Goal: Task Accomplishment & Management: Complete application form

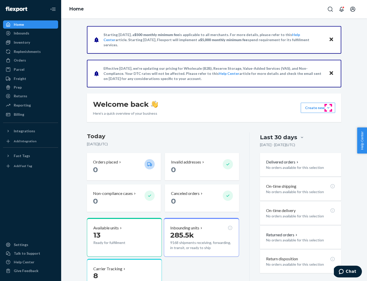
click at [328, 108] on button "Create new Create new inbound Create new order Create new product" at bounding box center [318, 108] width 34 height 10
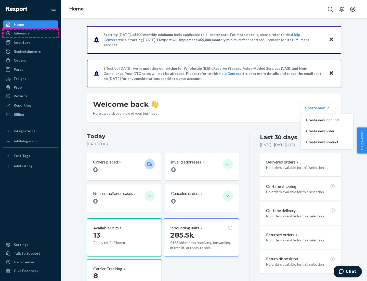
click at [31, 33] on div "Inbounds" at bounding box center [31, 33] width 54 height 7
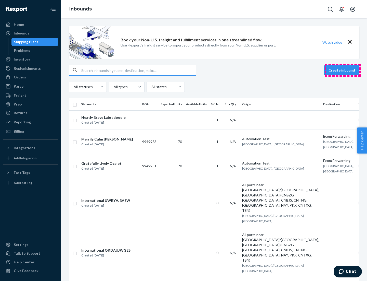
click at [343, 70] on button "Create inbound" at bounding box center [341, 70] width 35 height 10
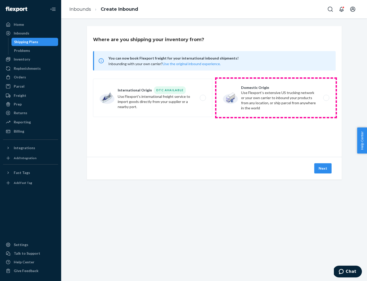
click at [276, 98] on label "Domestic Origin Use Flexport’s extensive US trucking network or your own carrie…" at bounding box center [276, 98] width 119 height 38
click at [326, 98] on input "Domestic Origin Use Flexport’s extensive US trucking network or your own carrie…" at bounding box center [327, 97] width 3 height 3
radio input "true"
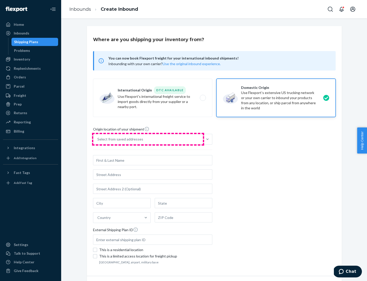
click at [148, 139] on div "Select from saved addresses" at bounding box center [148, 139] width 110 height 10
click at [98, 139] on input "Select from saved addresses" at bounding box center [97, 138] width 1 height 5
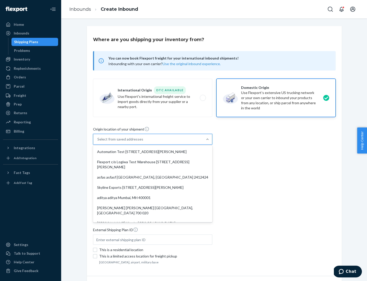
scroll to position [2, 0]
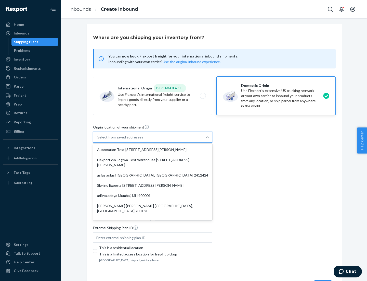
click at [153, 149] on div "Automation Test [STREET_ADDRESS][PERSON_NAME]" at bounding box center [152, 149] width 117 height 10
click at [98, 139] on input "option Automation Test [STREET_ADDRESS][PERSON_NAME]. 9 results available. Use …" at bounding box center [97, 136] width 1 height 5
type input "Automation Test"
type input "[STREET_ADDRESS][PERSON_NAME]"
type input "9th Floor"
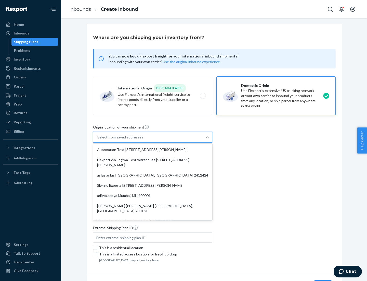
type input "[GEOGRAPHIC_DATA]"
type input "CA"
type input "94104"
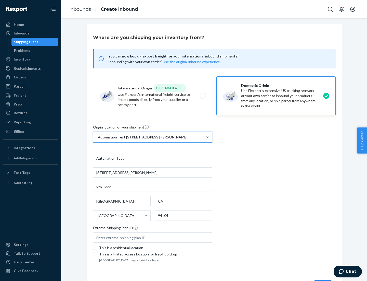
scroll to position [30, 0]
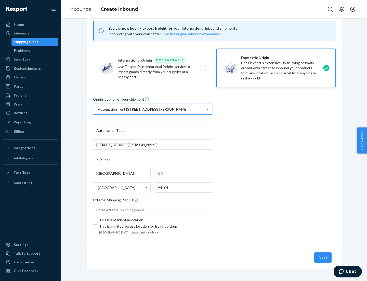
click at [323, 257] on button "Next" at bounding box center [322, 257] width 17 height 10
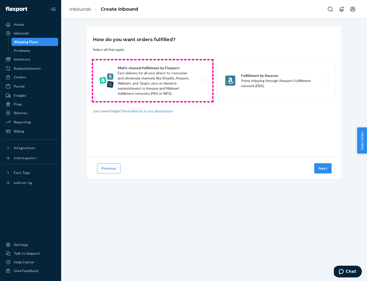
click at [153, 81] on label "Multi-channel fulfillment by Flexport Fast delivery for all your direct-to-cons…" at bounding box center [152, 80] width 119 height 41
click at [203, 81] on input "Multi-channel fulfillment by Flexport Fast delivery for all your direct-to-cons…" at bounding box center [204, 80] width 3 height 3
radio input "true"
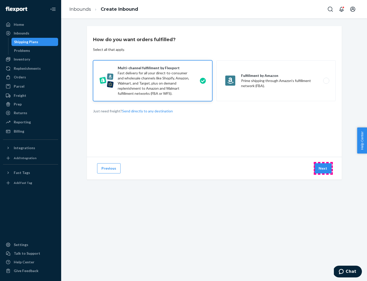
click at [323, 168] on button "Next" at bounding box center [322, 168] width 17 height 10
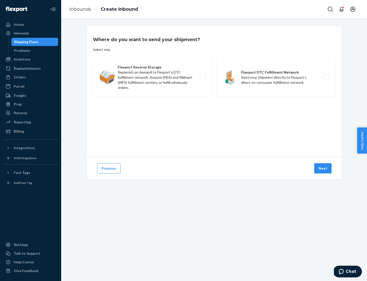
click at [276, 77] on label "Flexport DTC Fulfillment Network Send your shipment directly to Flexport's dire…" at bounding box center [276, 77] width 119 height 38
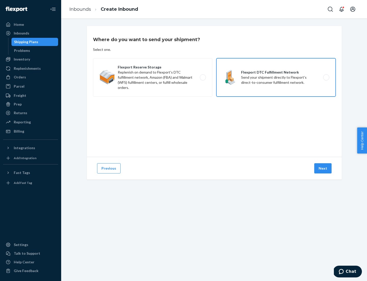
click at [326, 77] on input "Flexport DTC Fulfillment Network Send your shipment directly to Flexport's dire…" at bounding box center [327, 77] width 3 height 3
radio input "true"
click at [323, 168] on button "Next" at bounding box center [322, 168] width 17 height 10
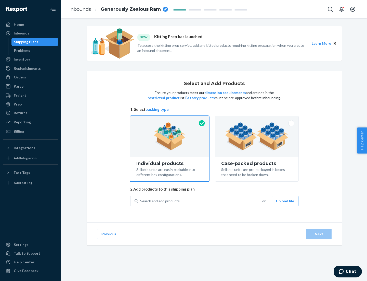
click at [257, 136] on img at bounding box center [256, 136] width 63 height 28
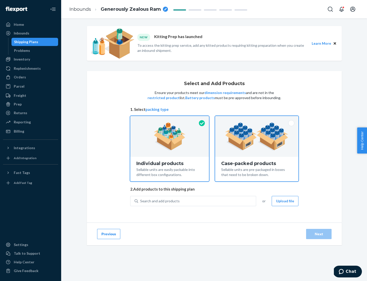
click at [257, 119] on input "Case-packed products Sellable units are pre-packaged in boxes that need to be b…" at bounding box center [256, 117] width 3 height 3
radio input "true"
radio input "false"
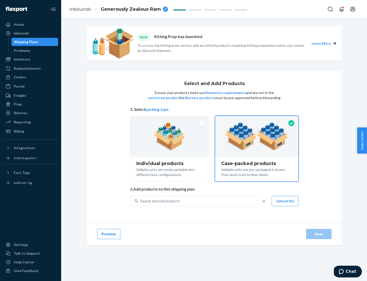
click at [197, 200] on div "Search and add products" at bounding box center [197, 200] width 118 height 9
click at [141, 200] on input "Search and add products" at bounding box center [140, 200] width 1 height 5
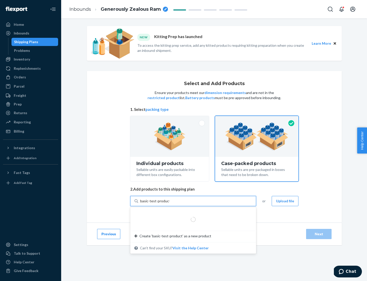
type input "basic-test-product-1"
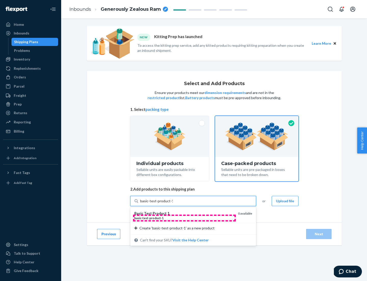
click at [184, 218] on div "basic - test - product - 1" at bounding box center [184, 217] width 100 height 4
click at [173, 203] on input "basic-test-product-1" at bounding box center [156, 200] width 33 height 5
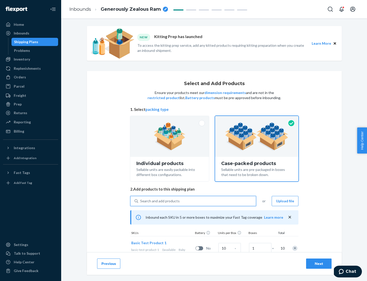
scroll to position [18, 0]
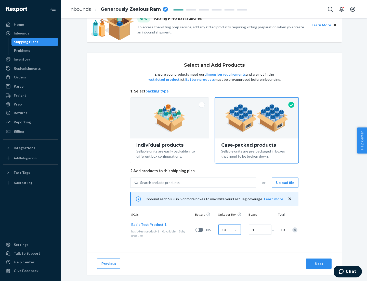
type input "10"
type input "7"
click at [319, 263] on div "Next" at bounding box center [319, 263] width 17 height 5
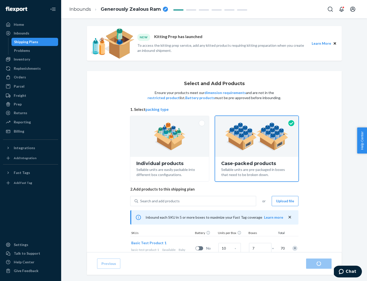
radio input "true"
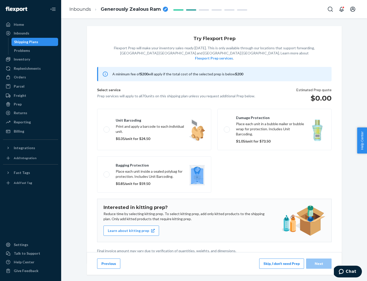
scroll to position [1, 0]
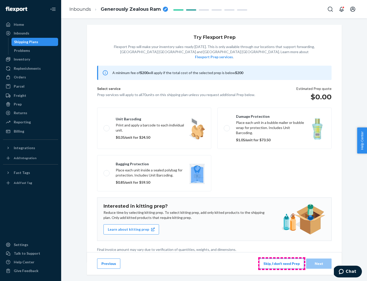
click at [282, 263] on button "Skip, I don't need Prep" at bounding box center [281, 263] width 45 height 10
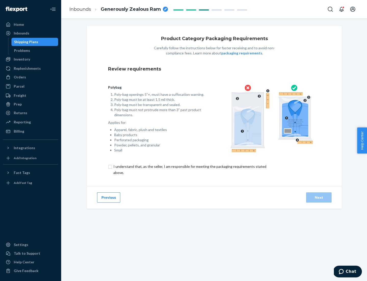
click at [189, 169] on input "checkbox" at bounding box center [193, 169] width 170 height 12
checkbox input "true"
click at [319, 197] on div "Next" at bounding box center [319, 197] width 17 height 5
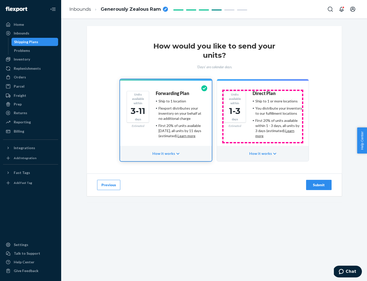
click at [263, 116] on ul "Ship to 1 or more locations You distribute your inventory to our fulfillment lo…" at bounding box center [277, 118] width 49 height 40
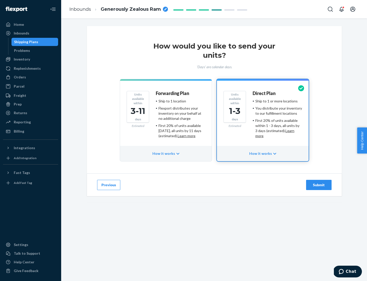
click at [319, 185] on div "Submit" at bounding box center [319, 184] width 17 height 5
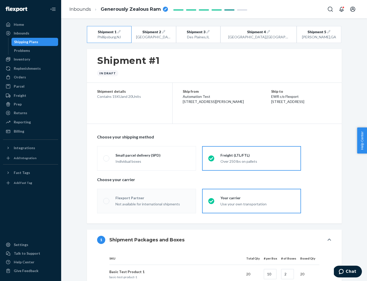
radio input "true"
radio input "false"
radio input "true"
radio input "false"
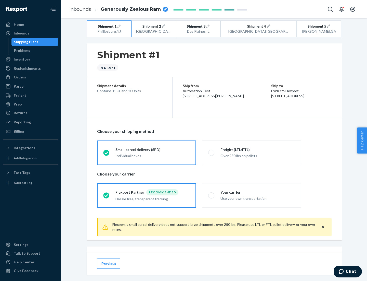
click at [258, 149] on div "Freight (LTL/FTL)" at bounding box center [258, 149] width 74 height 5
click at [212, 151] on input "Freight (LTL/FTL) Over 250 lbs on pallets" at bounding box center [209, 152] width 3 height 3
radio input "true"
radio input "false"
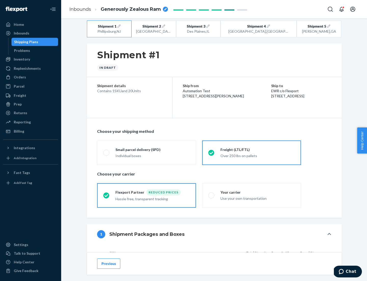
scroll to position [48, 0]
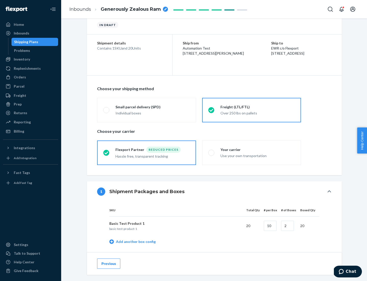
click at [258, 149] on div "Your carrier" at bounding box center [258, 149] width 74 height 5
click at [212, 151] on input "Your carrier Use your own transportation" at bounding box center [209, 152] width 3 height 3
radio input "true"
radio input "false"
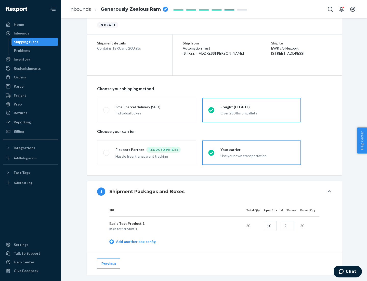
scroll to position [161, 0]
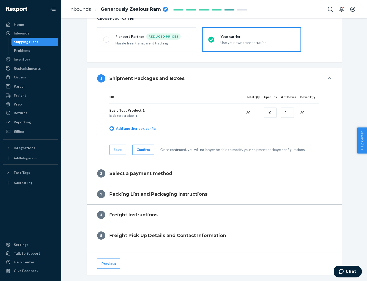
click at [143, 149] on div "Confirm" at bounding box center [143, 149] width 13 height 5
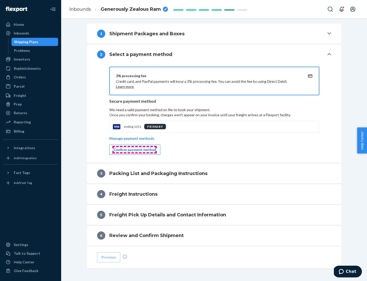
click at [134, 149] on div "Confirm payment method" at bounding box center [135, 149] width 42 height 5
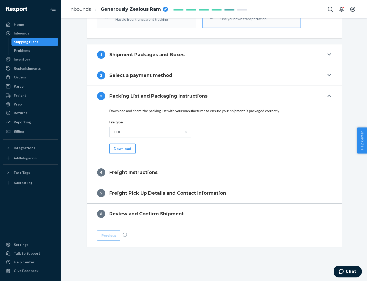
scroll to position [184, 0]
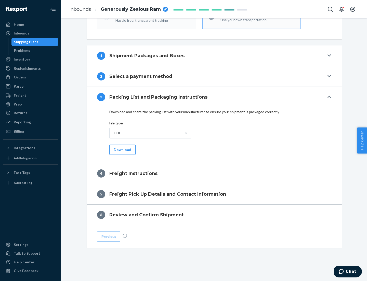
click at [122, 149] on button "Download" at bounding box center [122, 149] width 26 height 10
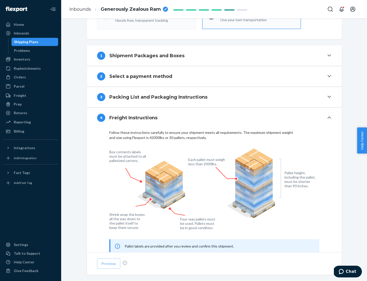
scroll to position [308, 0]
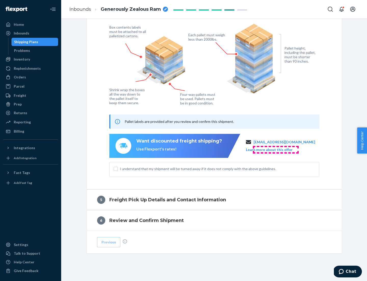
click at [276, 149] on button "Learn more about this offer" at bounding box center [269, 149] width 47 height 5
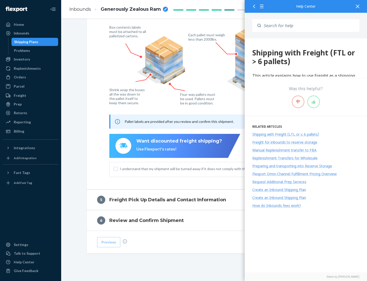
scroll to position [0, 0]
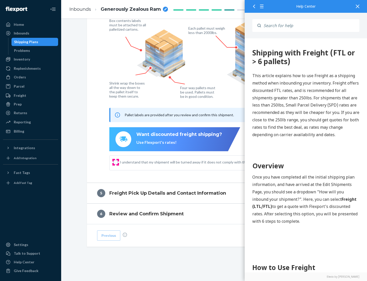
click at [116, 162] on input "I understand that my shipment will be turned away if it does not comply with th…" at bounding box center [116, 162] width 4 height 4
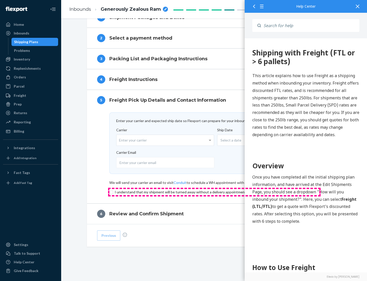
click at [214, 192] on input "checkbox" at bounding box center [214, 192] width 210 height 6
